Goal: Task Accomplishment & Management: Use online tool/utility

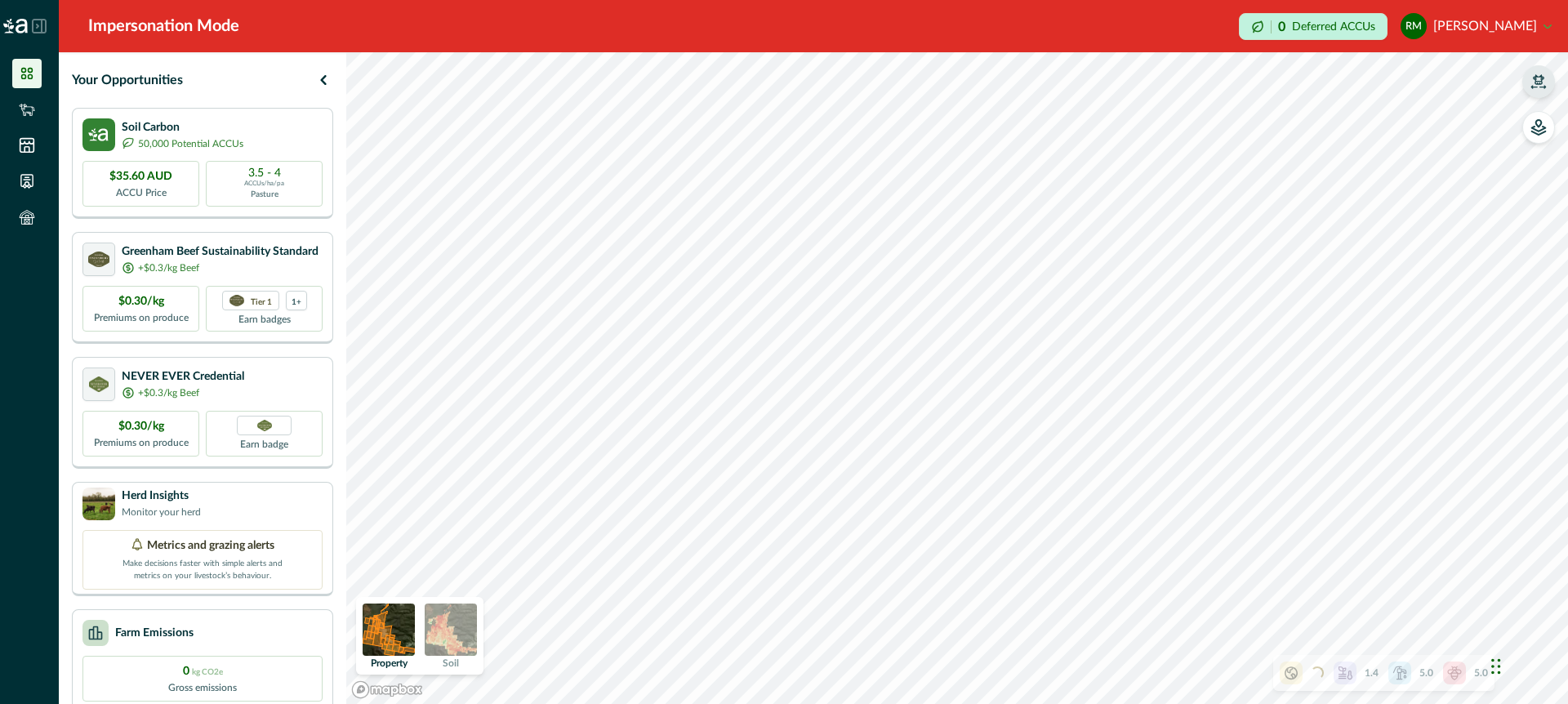
click at [1550, 89] on button "button" at bounding box center [1538, 81] width 32 height 32
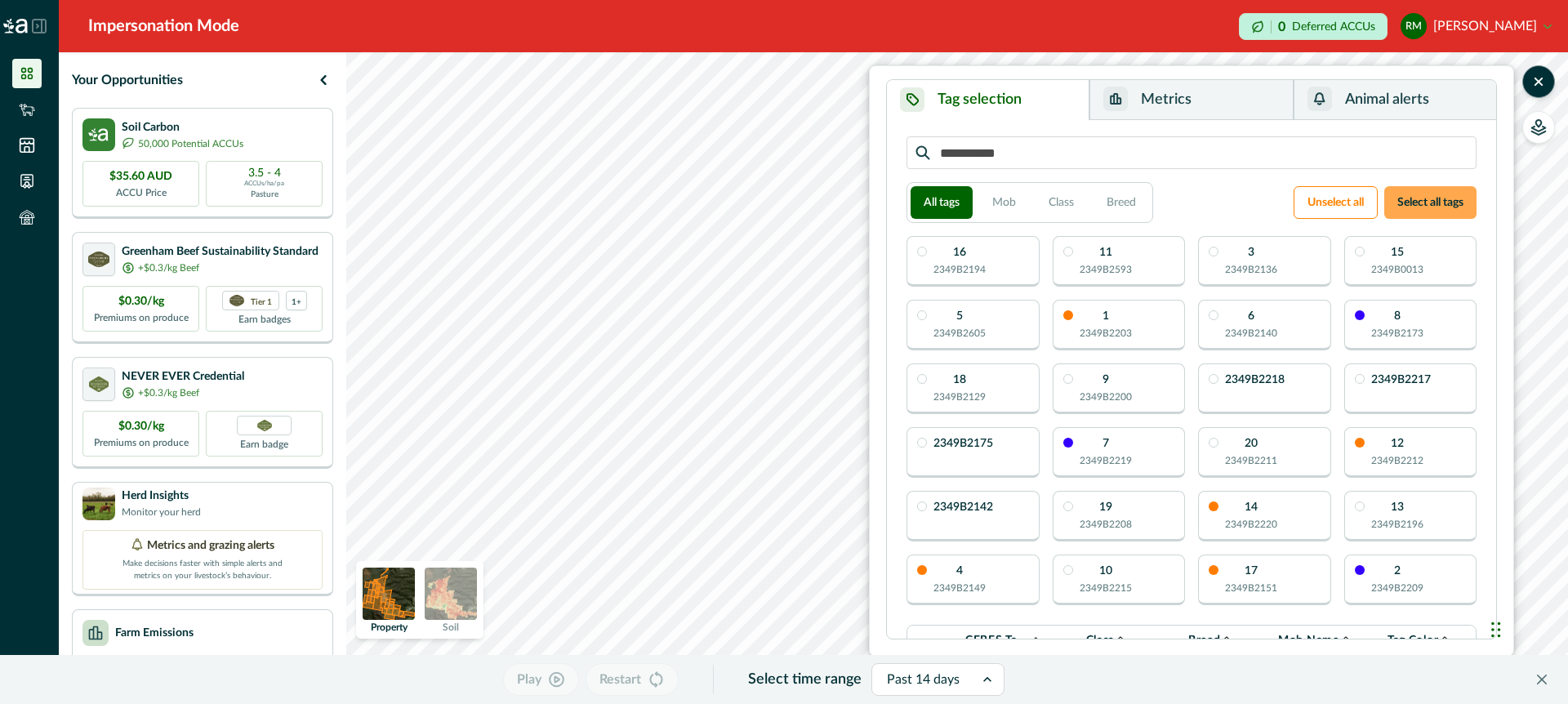
click at [1431, 200] on button "Select all tags" at bounding box center [1431, 202] width 93 height 32
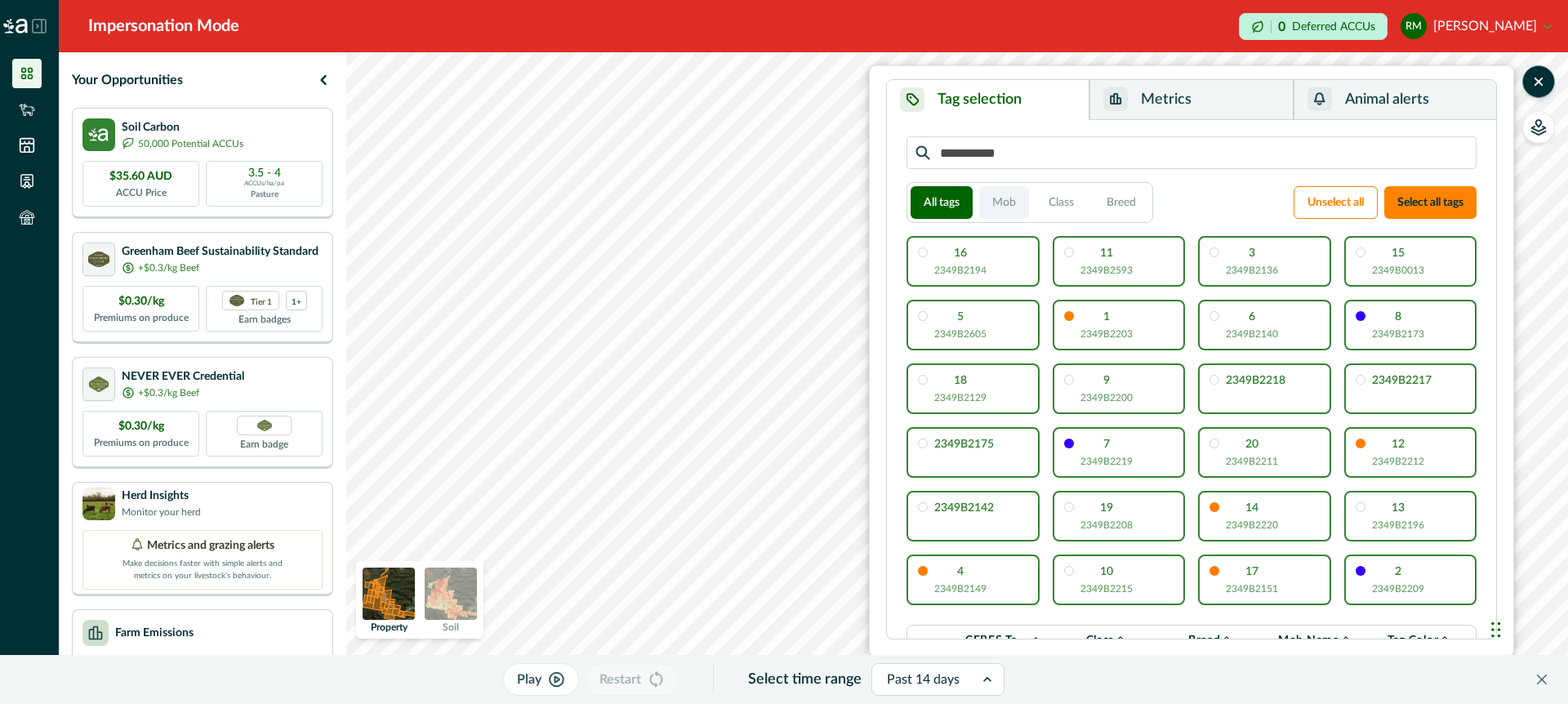
click at [1000, 193] on button "Mob" at bounding box center [1005, 202] width 50 height 32
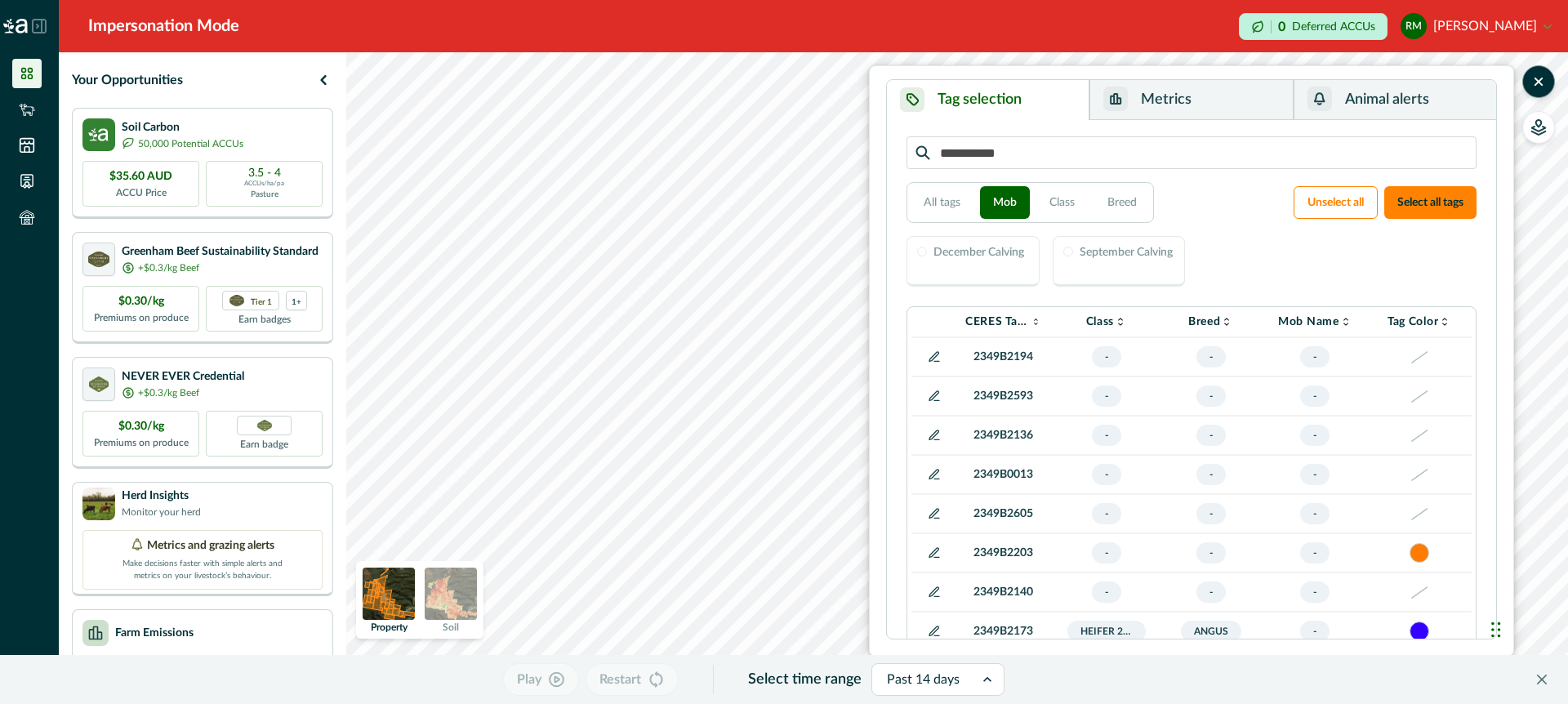
click at [1009, 267] on div "December Calving" at bounding box center [973, 261] width 133 height 50
click at [924, 248] on div at bounding box center [923, 251] width 10 height 10
click at [966, 266] on div "December Calving" at bounding box center [973, 261] width 133 height 50
click at [937, 201] on button "All tags" at bounding box center [942, 202] width 63 height 32
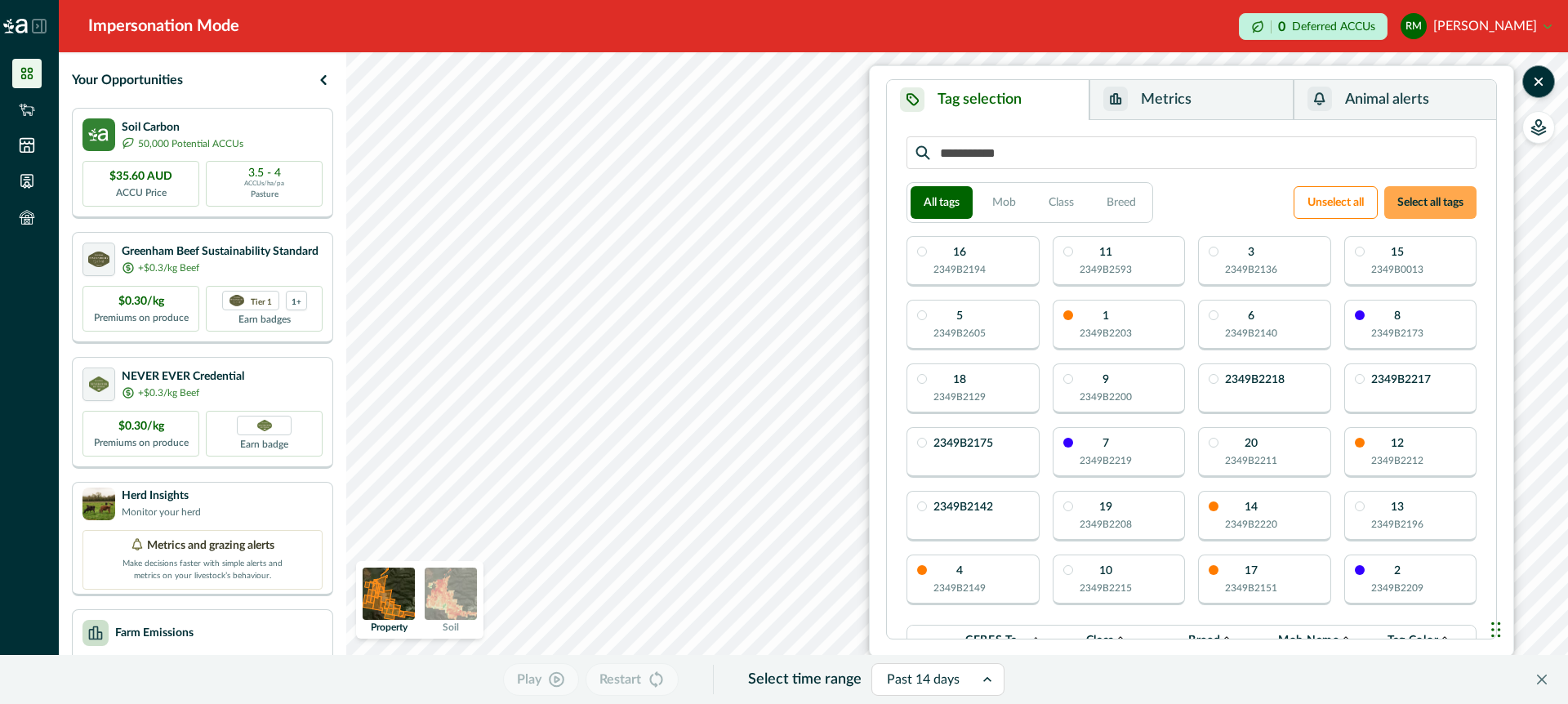
click at [1410, 198] on button "Select all tags" at bounding box center [1431, 202] width 93 height 32
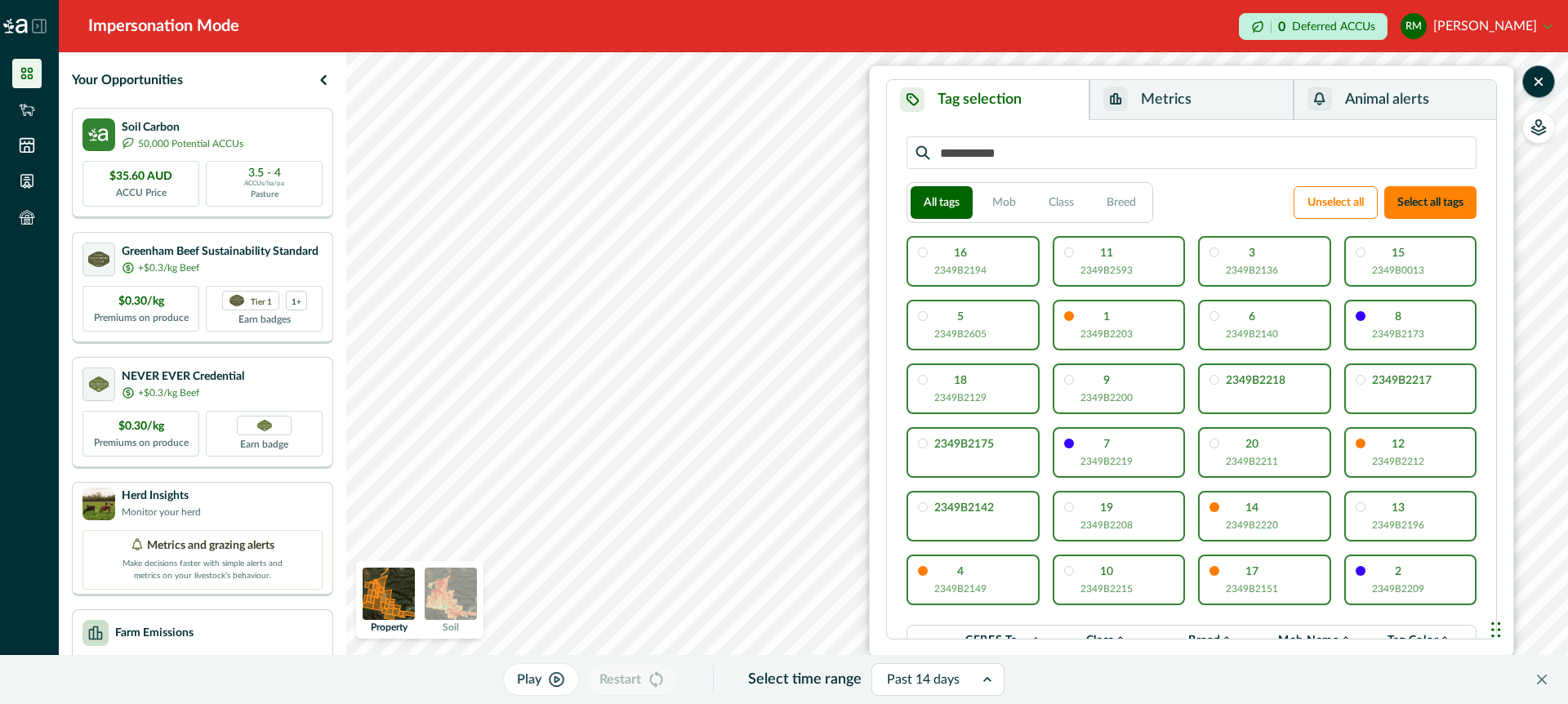
click at [1228, 94] on button "Metrics" at bounding box center [1192, 100] width 204 height 40
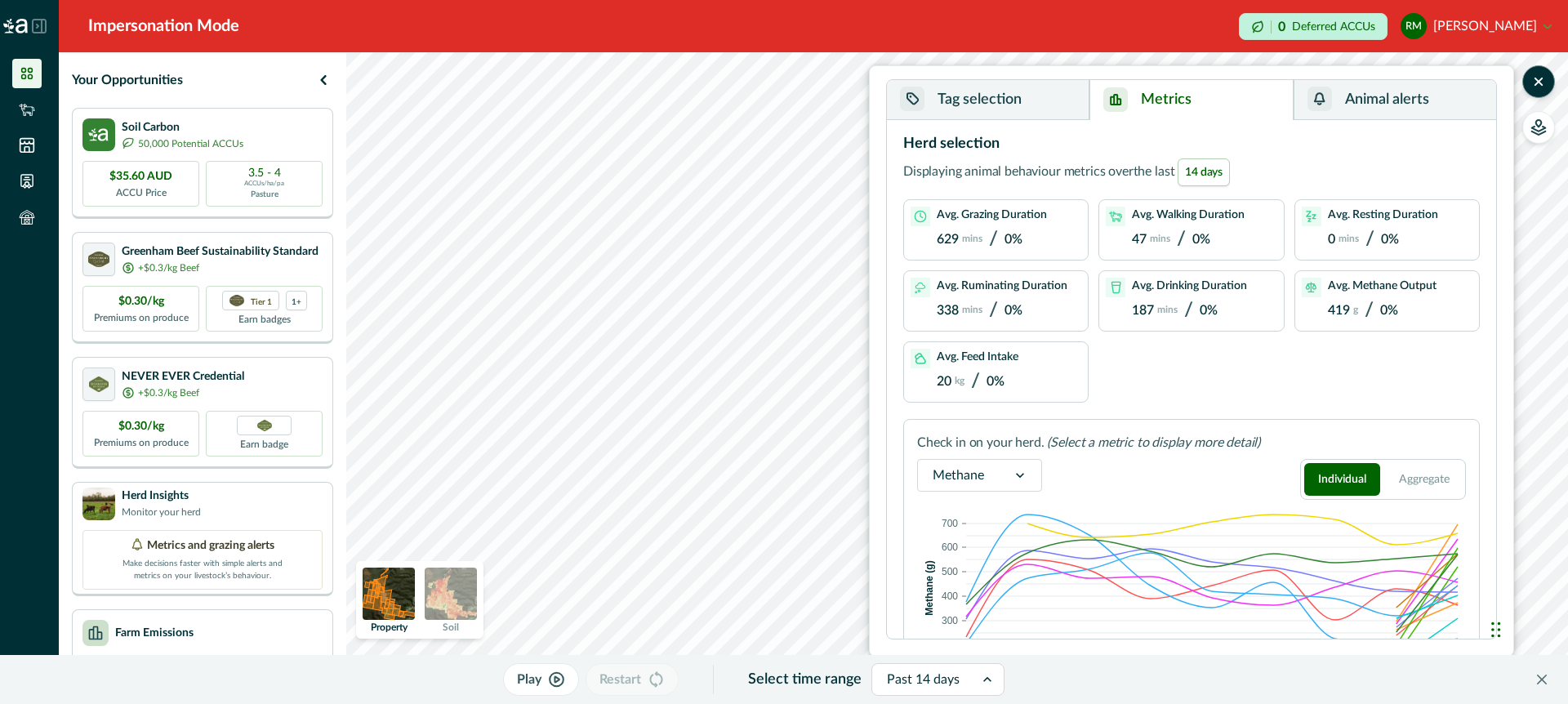
click at [1371, 108] on button "Animal alerts" at bounding box center [1395, 100] width 203 height 40
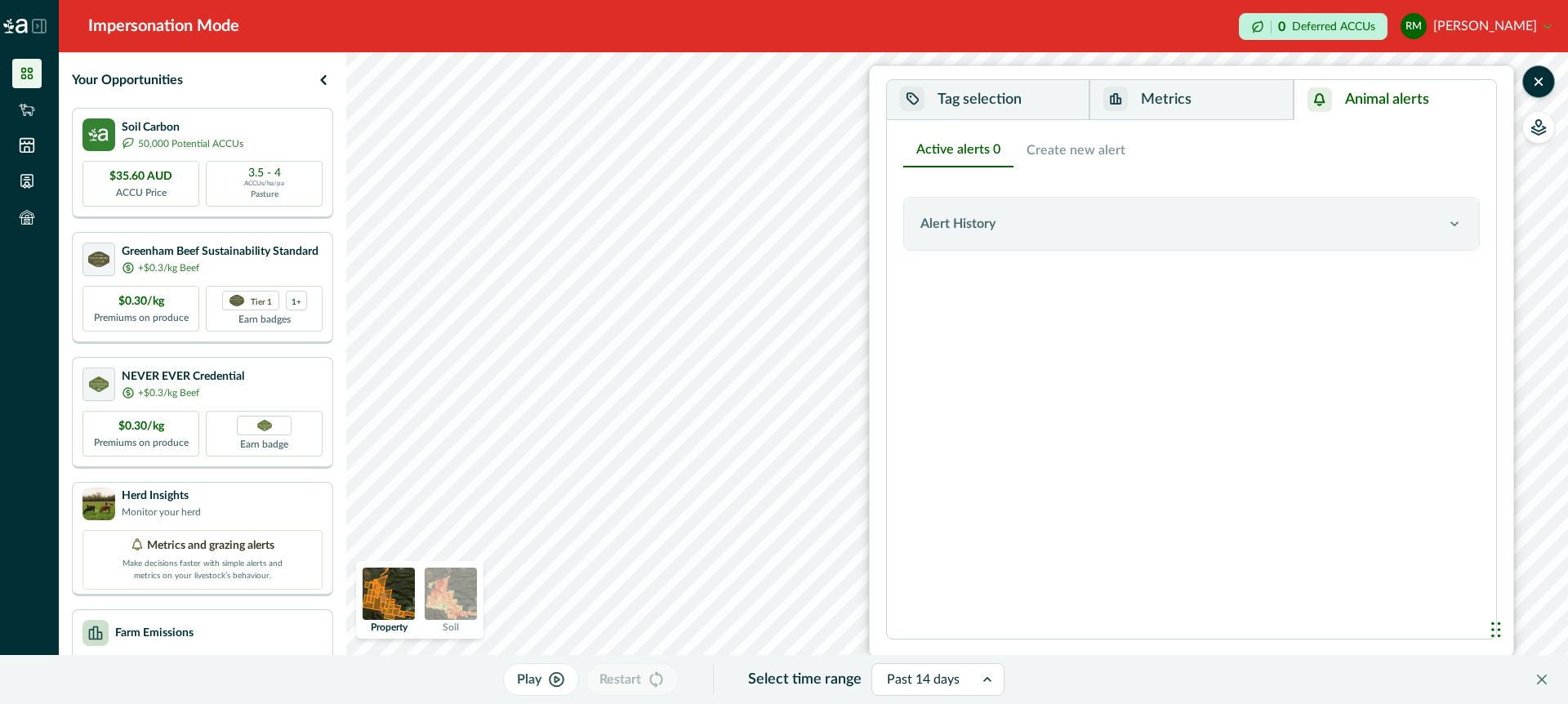
click at [1053, 101] on button "Tag selection" at bounding box center [988, 100] width 203 height 40
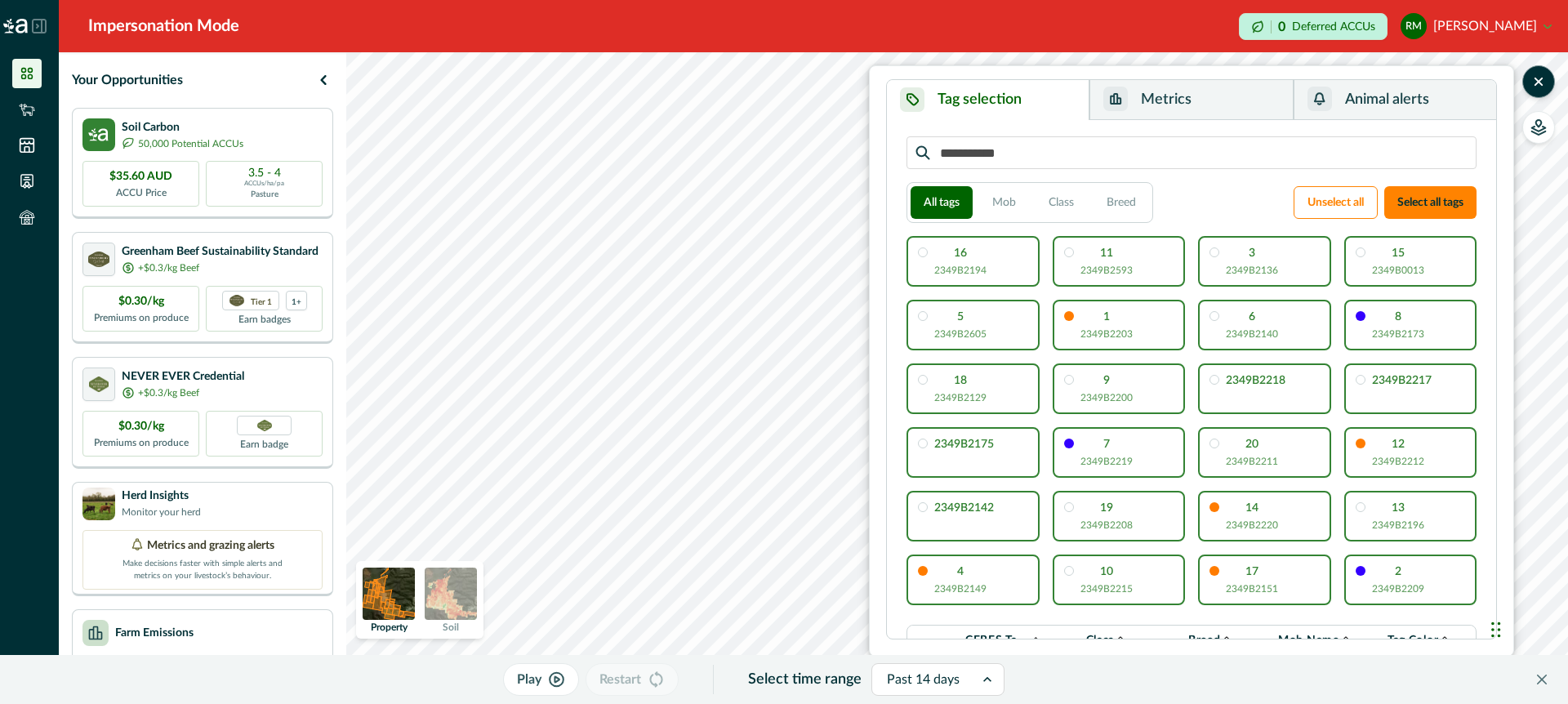
click at [1229, 98] on button "Metrics" at bounding box center [1192, 100] width 204 height 40
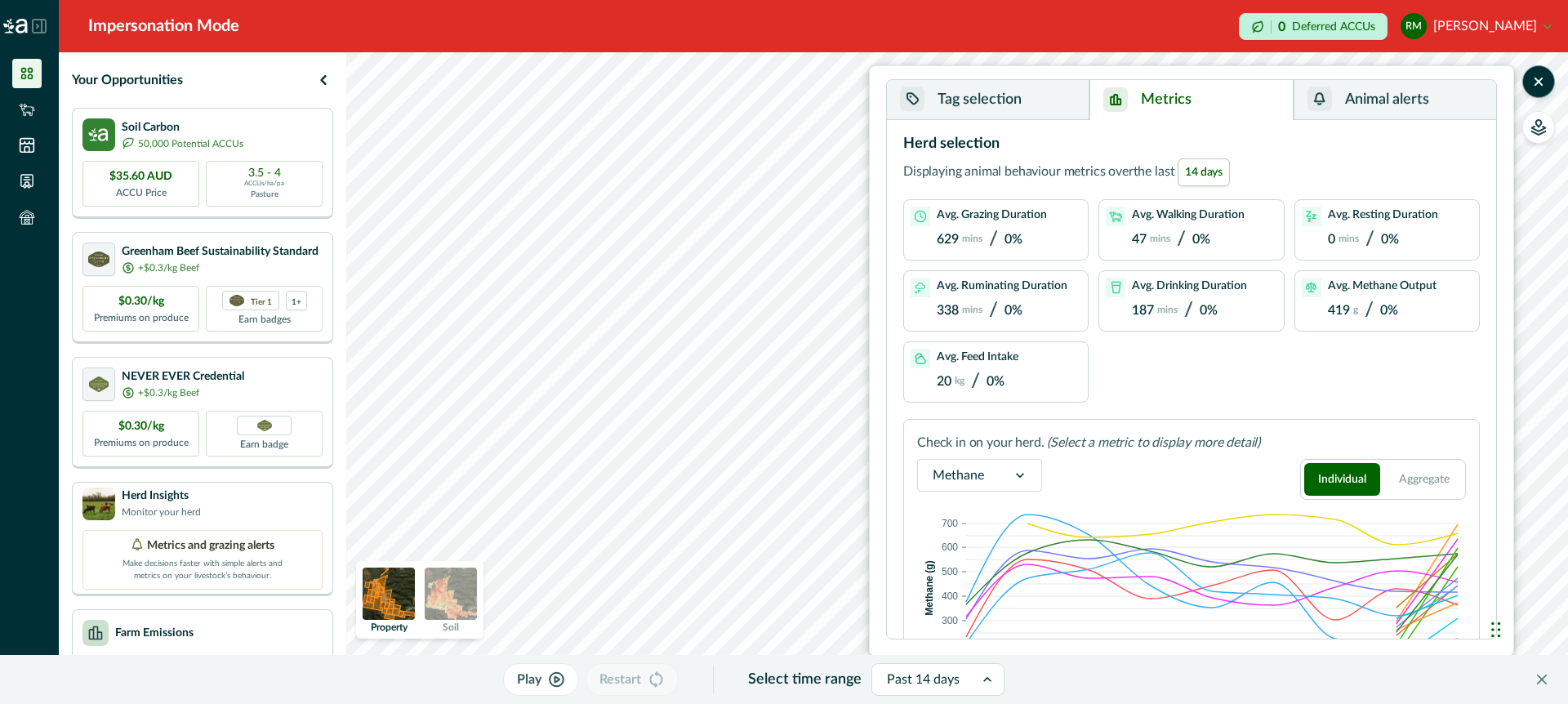
click at [1055, 100] on button "Tag selection" at bounding box center [988, 100] width 203 height 40
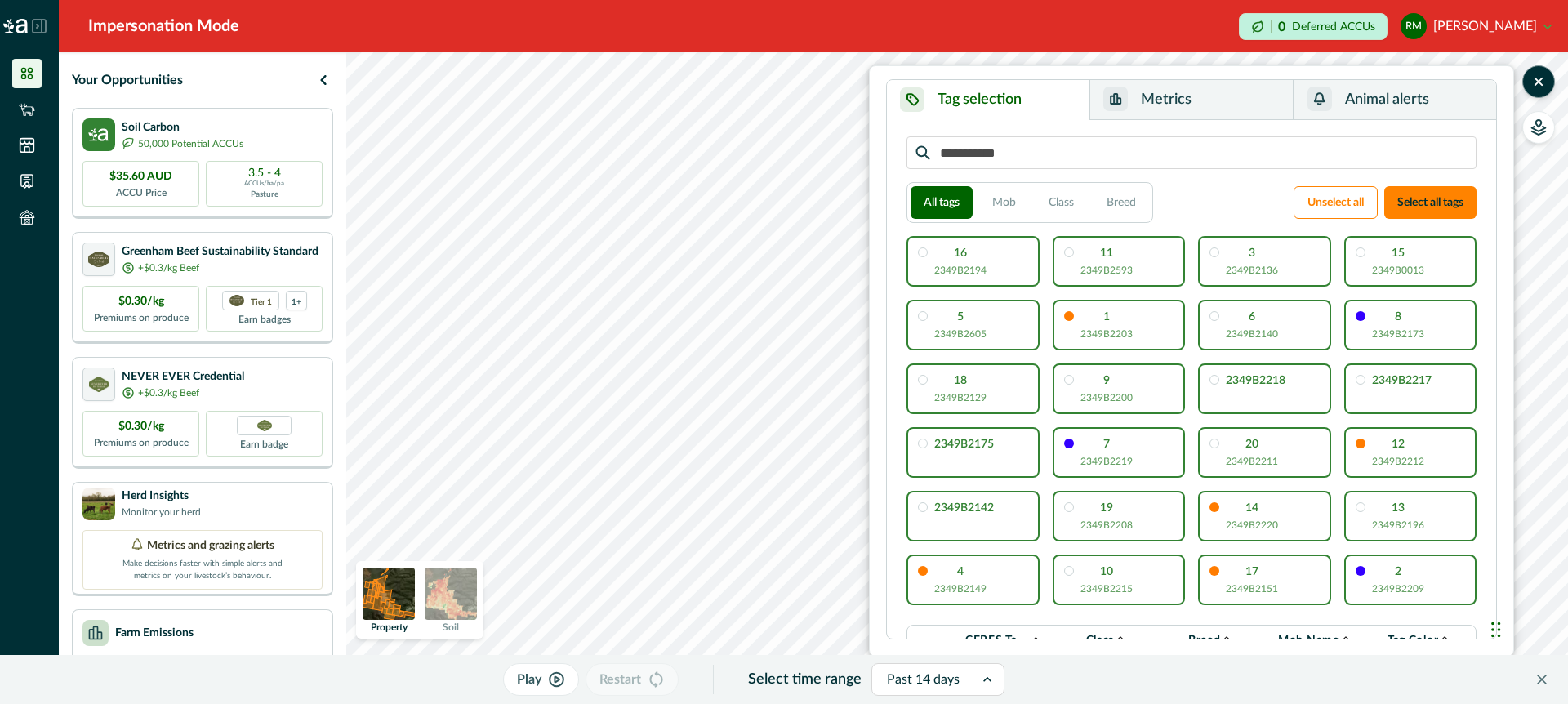
click at [1229, 100] on button "Metrics" at bounding box center [1192, 100] width 204 height 40
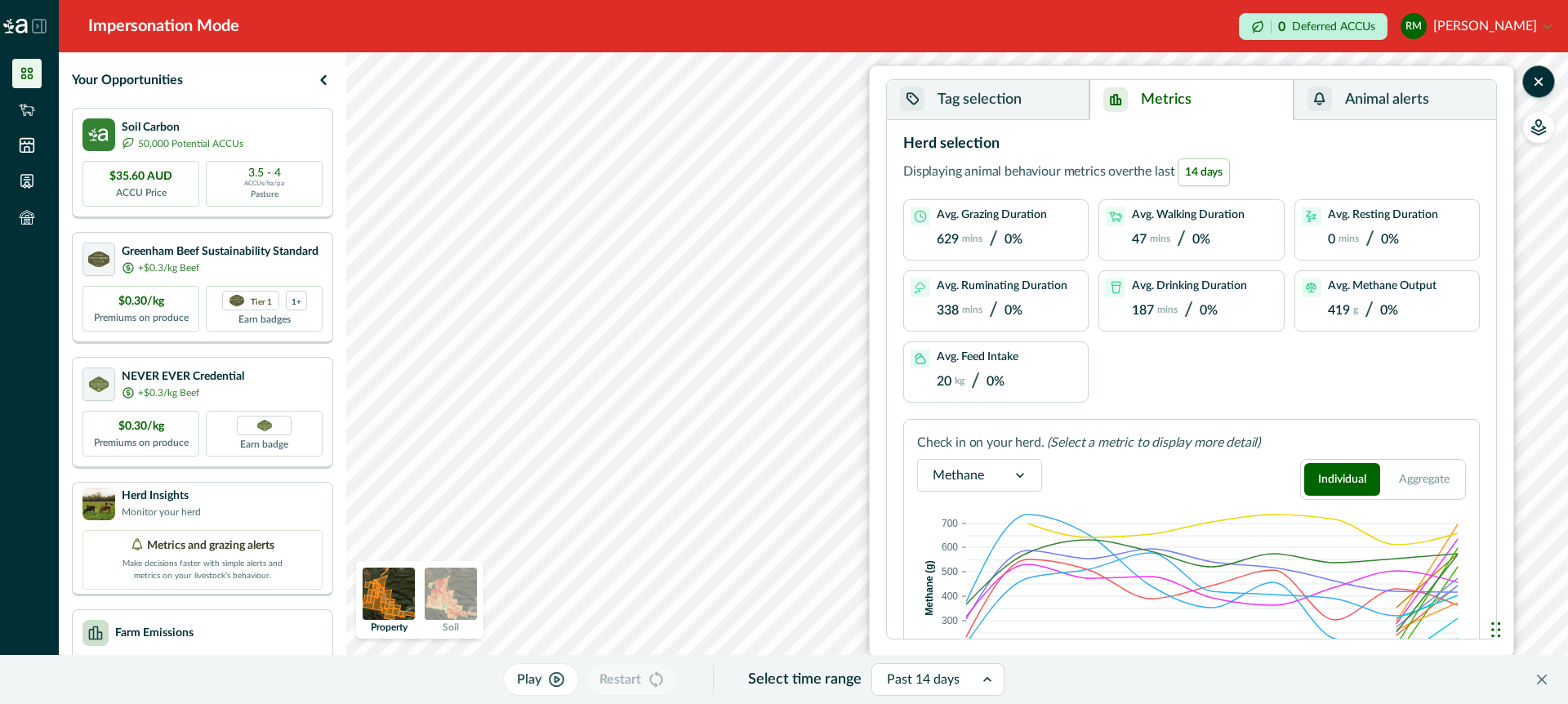
click at [40, 28] on icon at bounding box center [40, 26] width 15 height 15
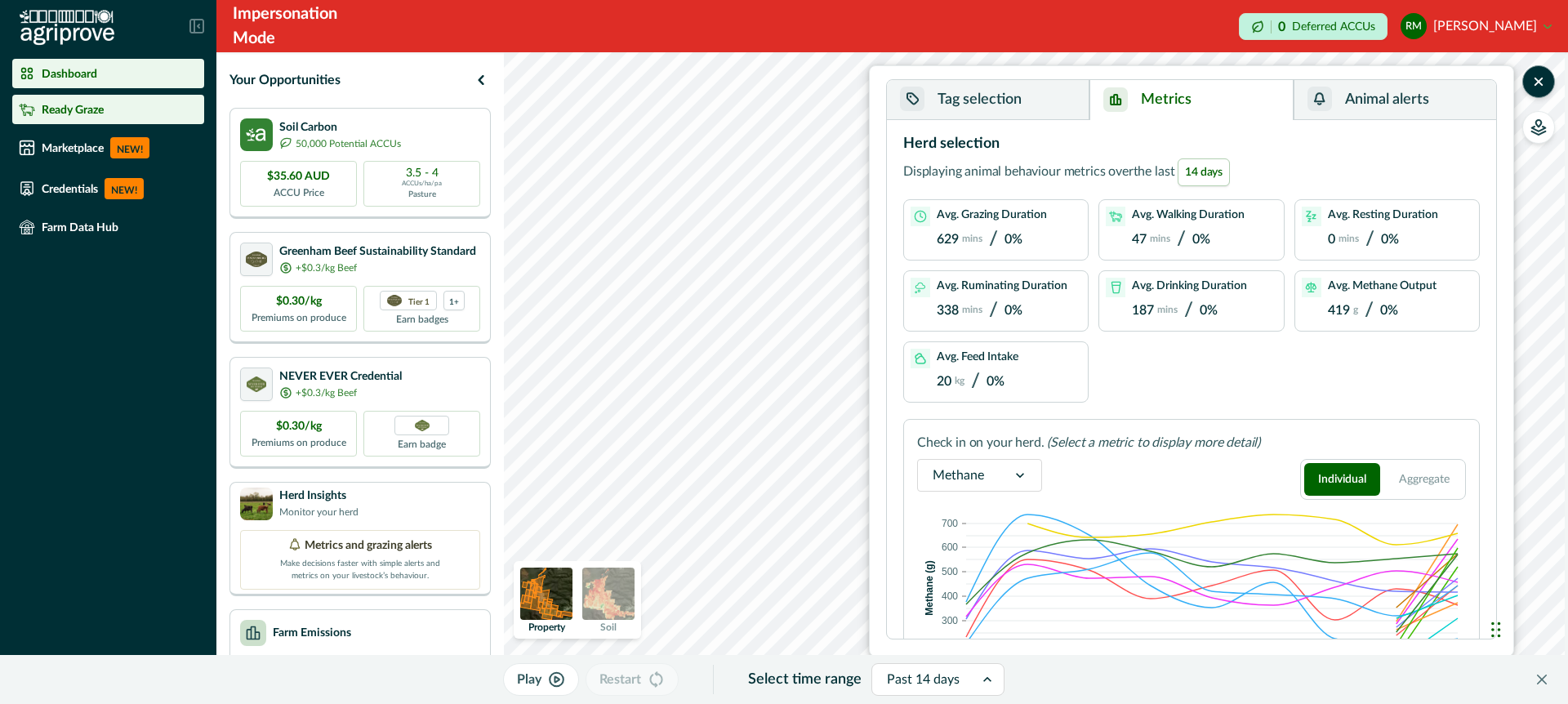
click at [68, 108] on p "Ready Graze" at bounding box center [72, 109] width 62 height 13
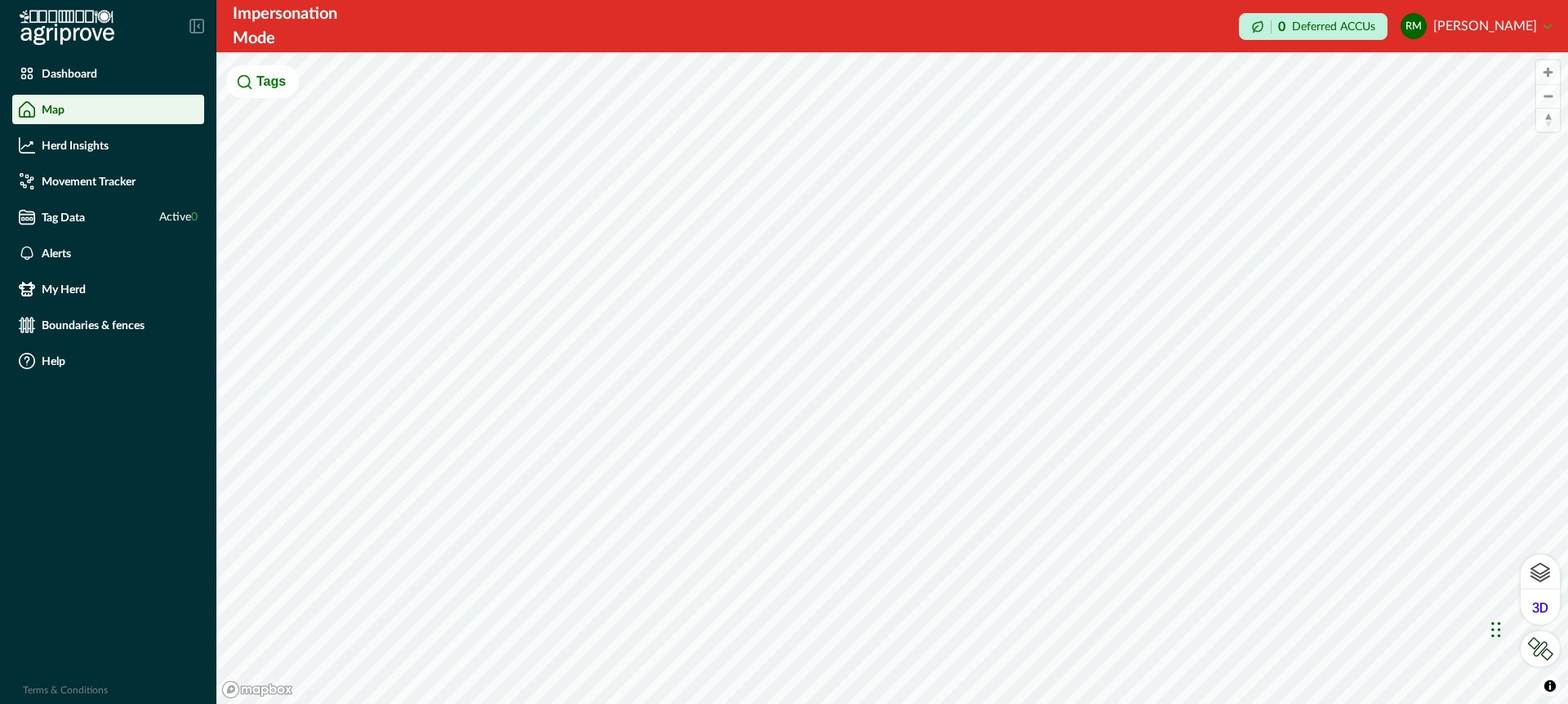
click at [196, 21] on icon at bounding box center [197, 26] width 15 height 15
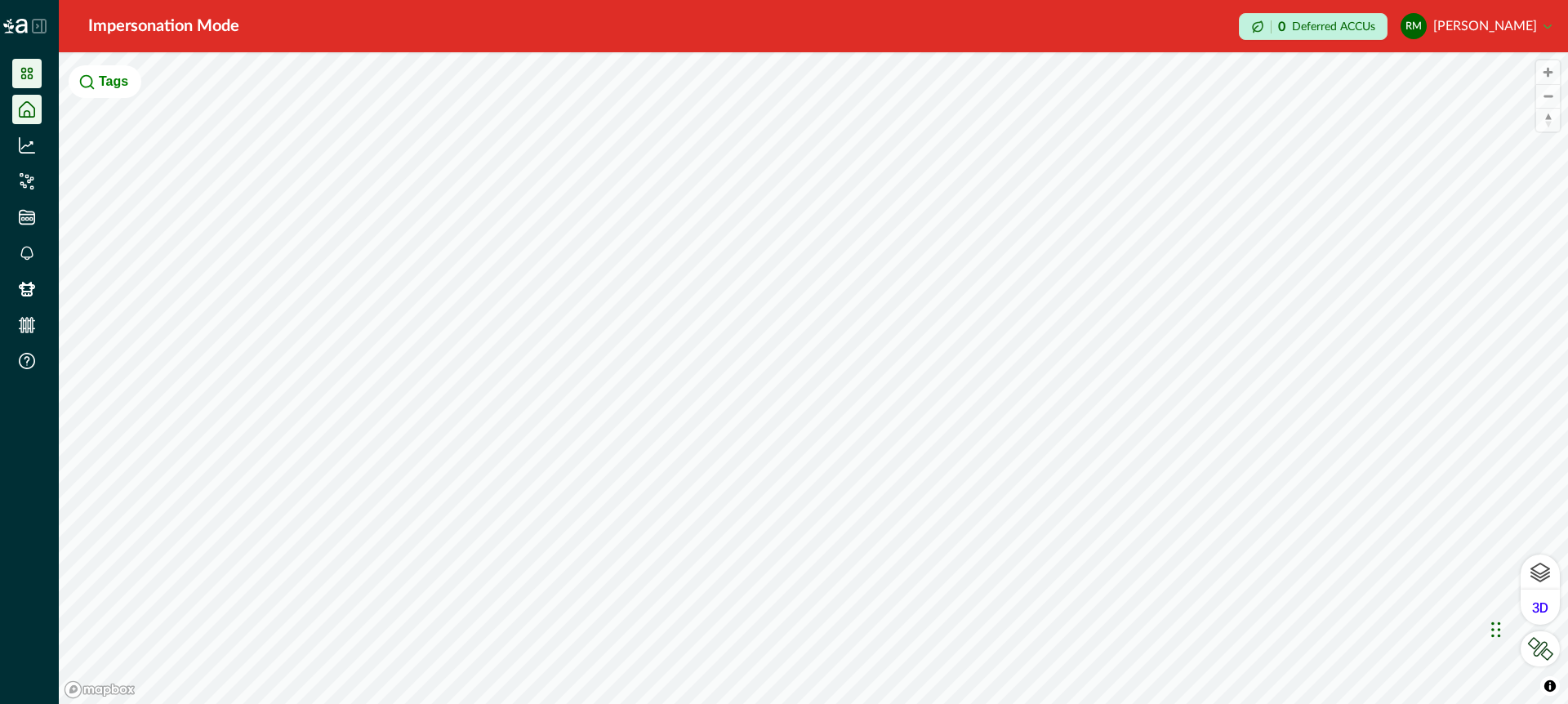
click at [28, 70] on icon at bounding box center [27, 74] width 12 height 12
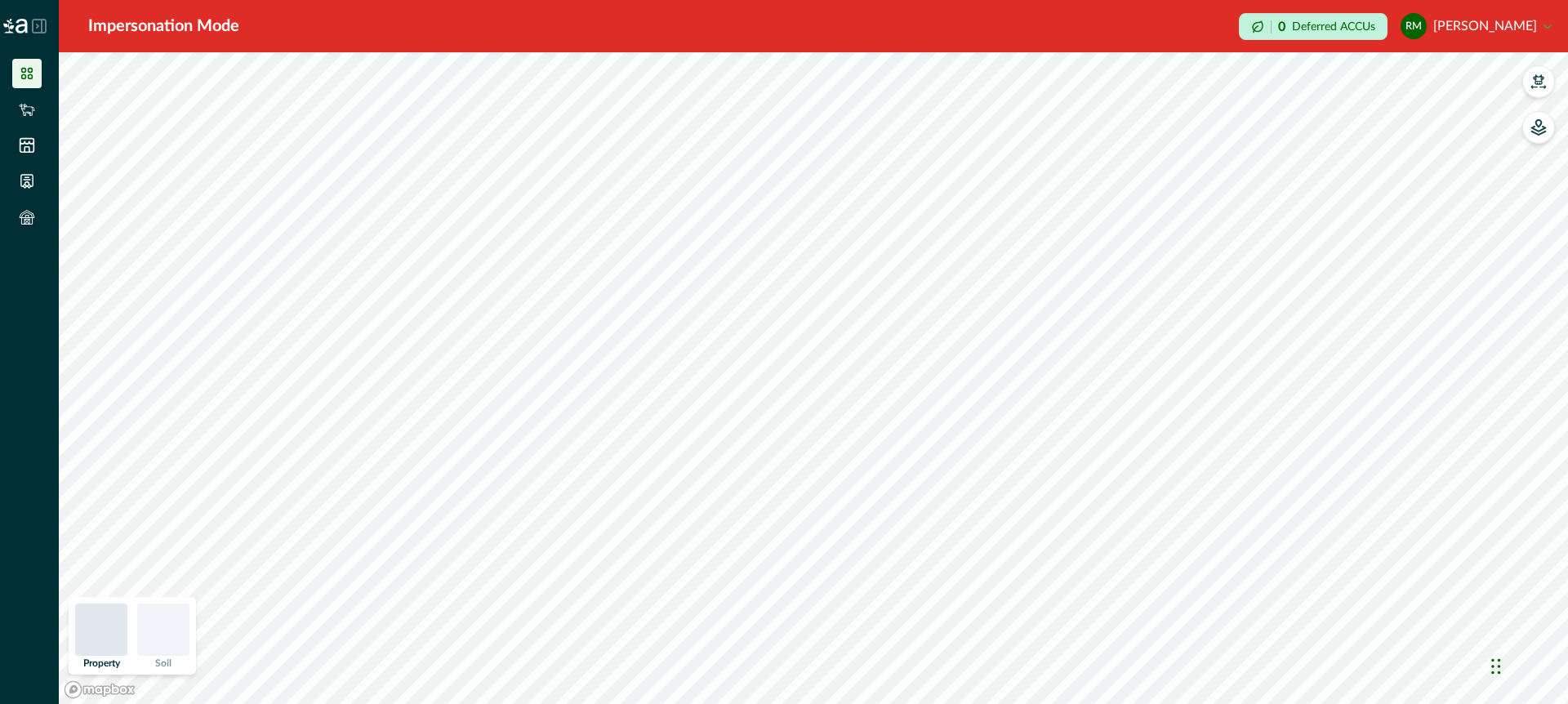
click at [37, 31] on icon at bounding box center [40, 26] width 15 height 15
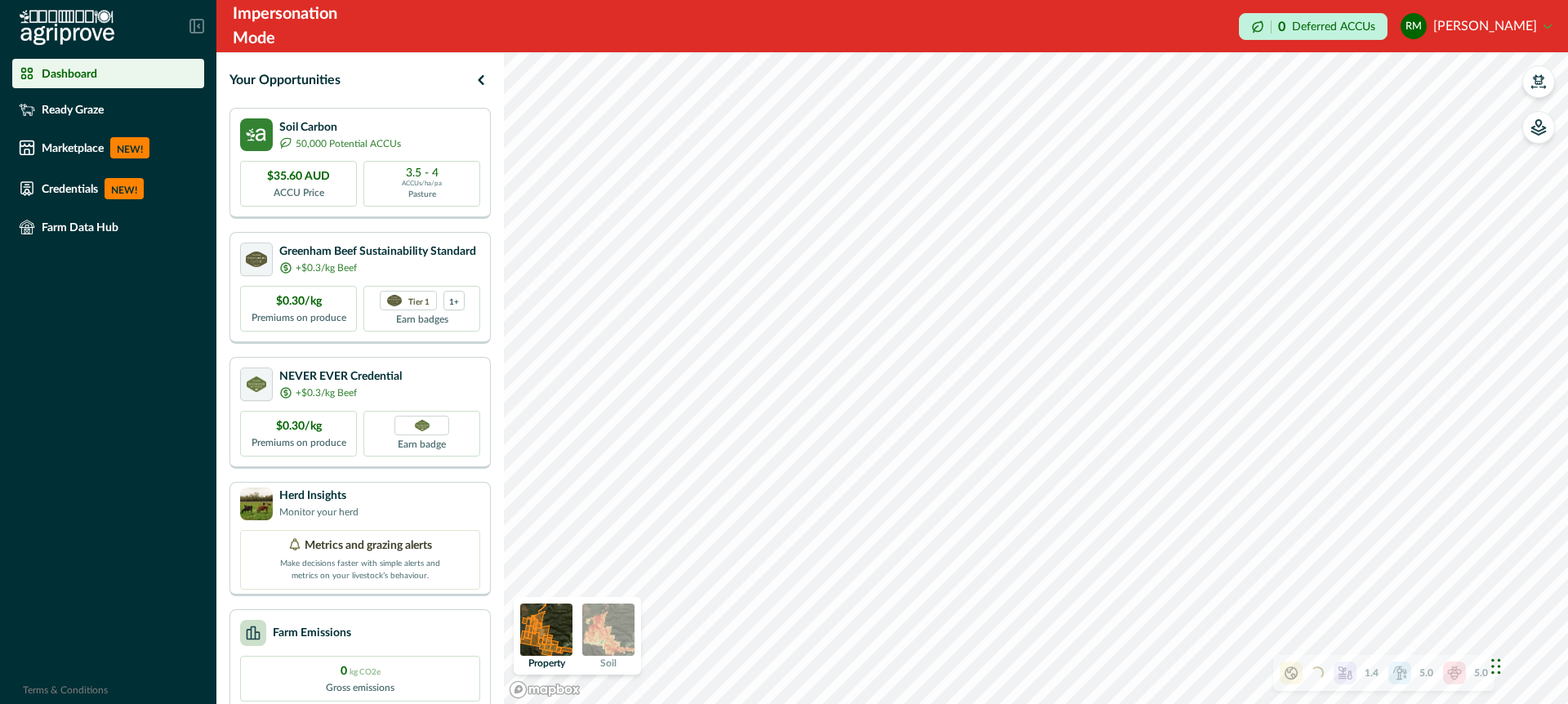
click at [624, 633] on img at bounding box center [608, 630] width 52 height 52
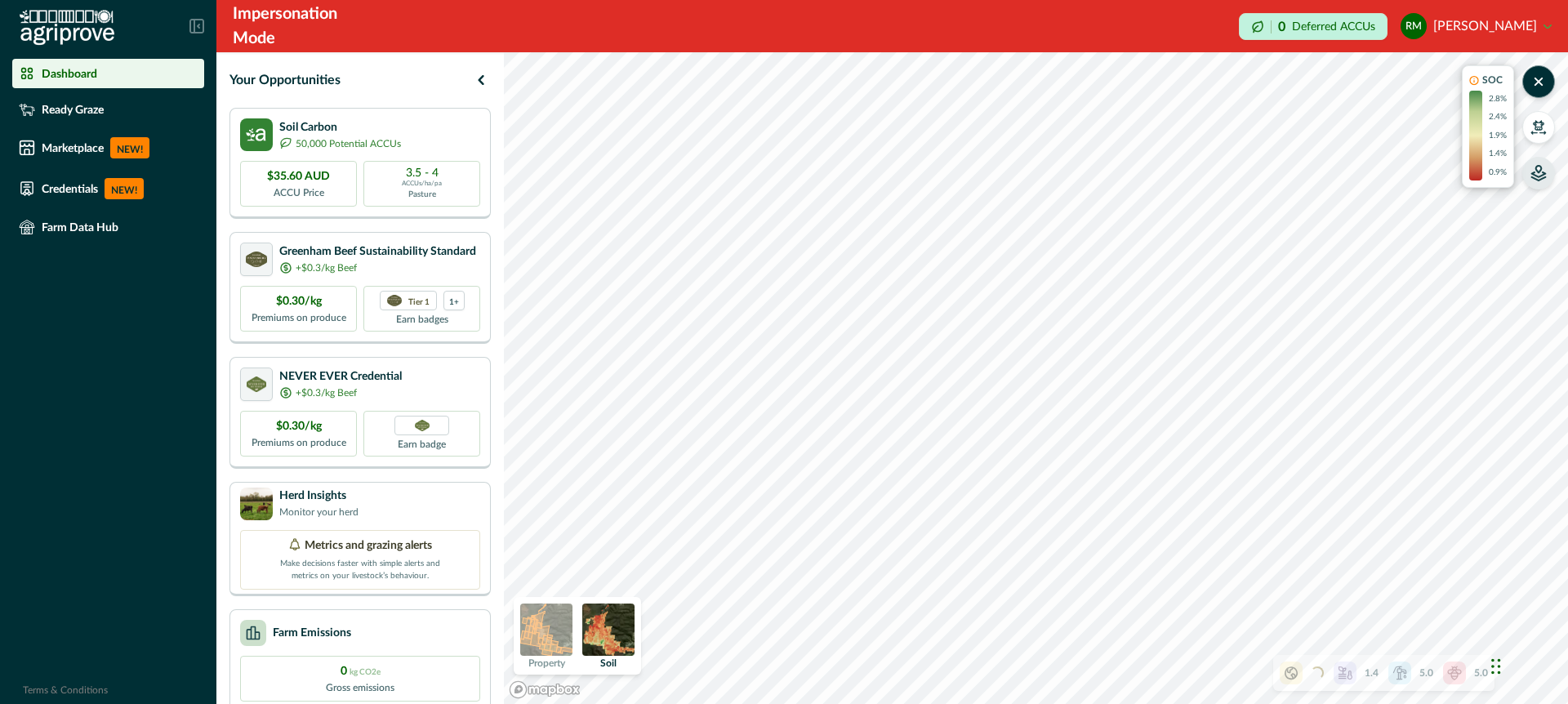
click at [1539, 181] on button "button" at bounding box center [1538, 173] width 32 height 32
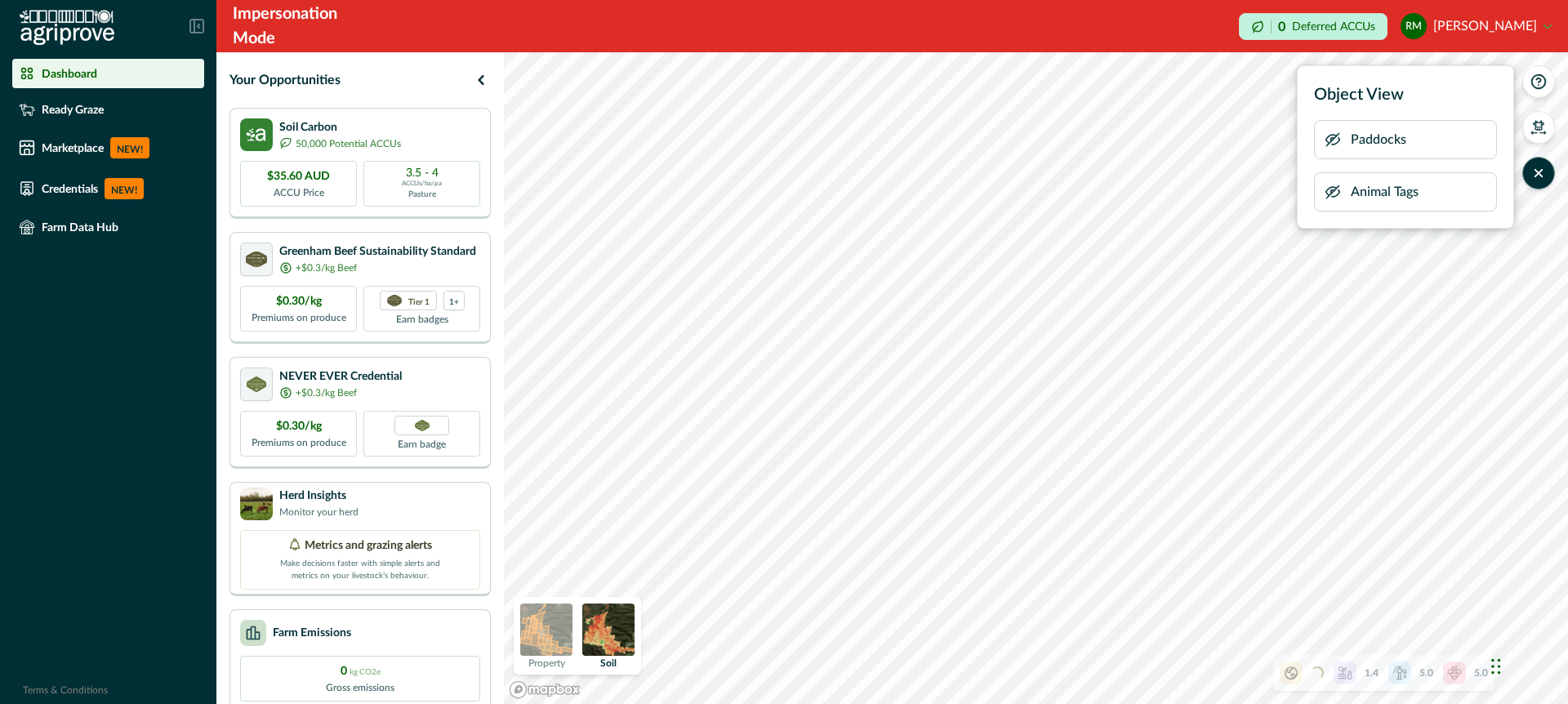
click at [1331, 142] on icon "button" at bounding box center [1333, 140] width 13 height 12
click at [1332, 140] on icon "button" at bounding box center [1333, 140] width 17 height 17
click at [609, 636] on img at bounding box center [608, 630] width 52 height 52
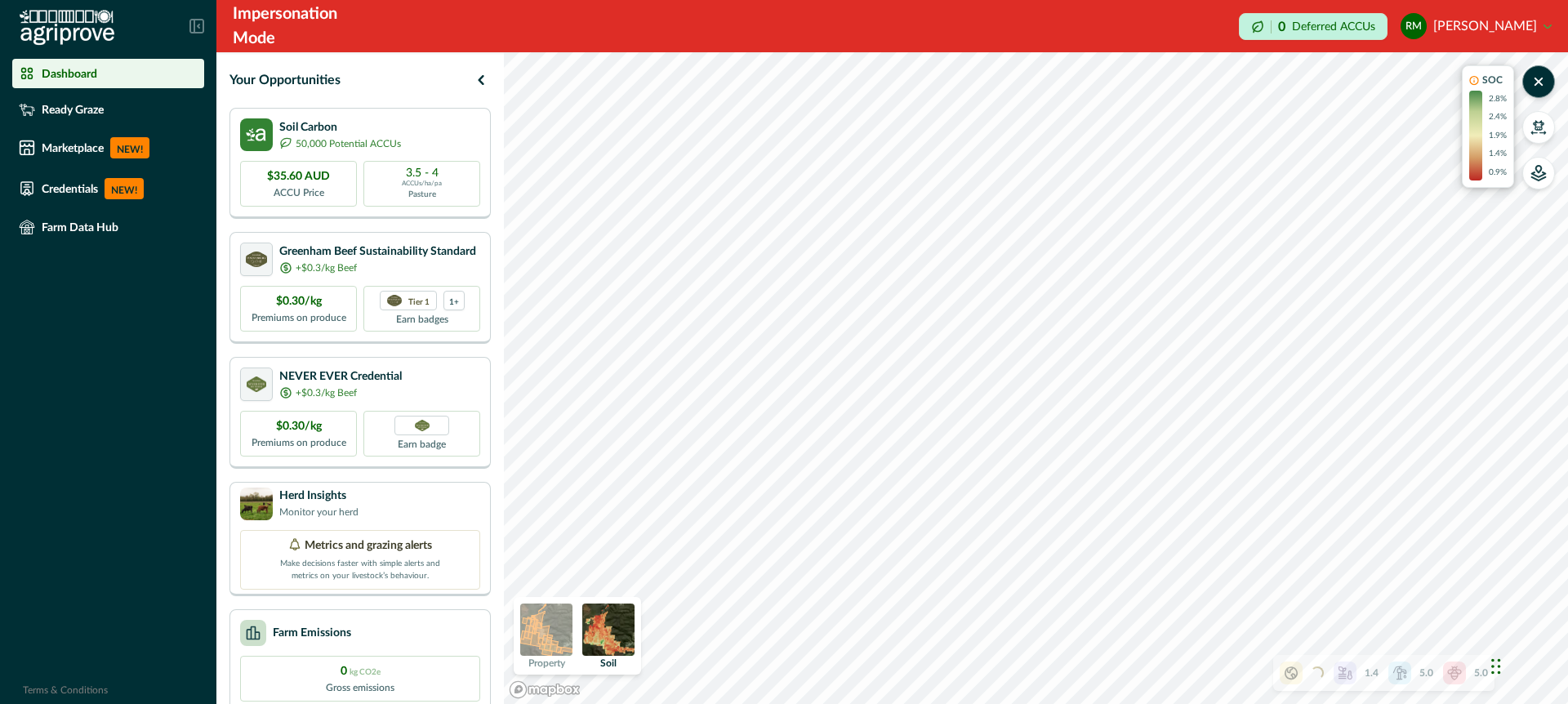
click at [550, 631] on img at bounding box center [546, 630] width 52 height 52
click at [598, 625] on img at bounding box center [608, 630] width 52 height 52
click at [549, 627] on img at bounding box center [546, 630] width 52 height 52
